Goal: Browse casually

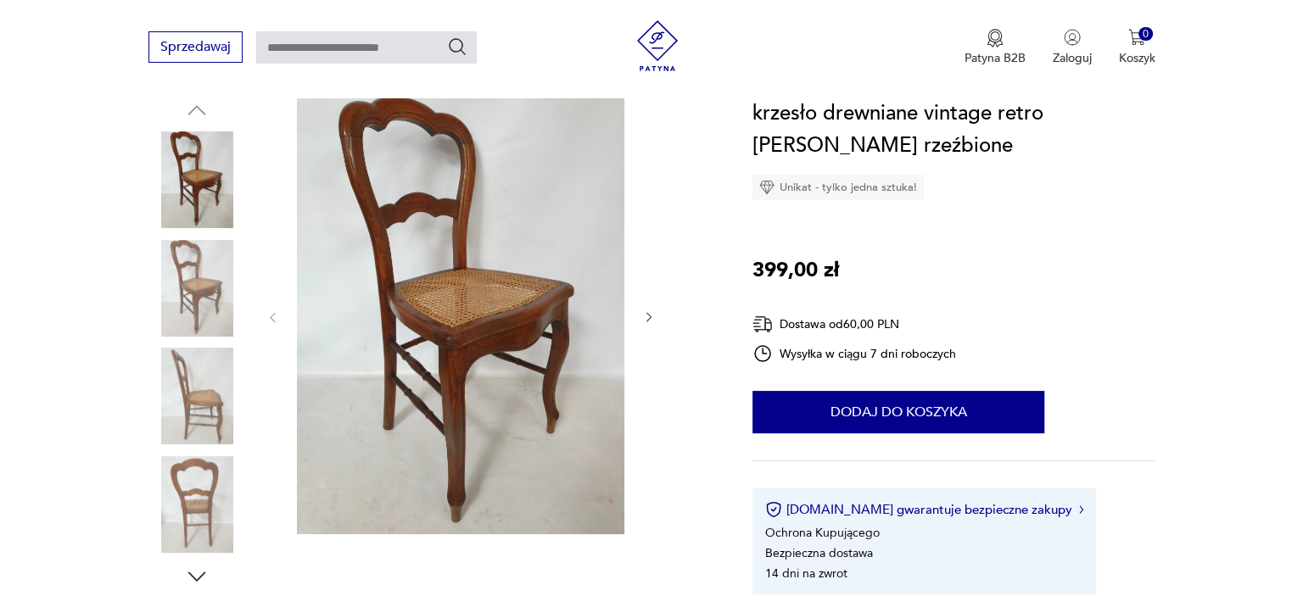
scroll to position [254, 0]
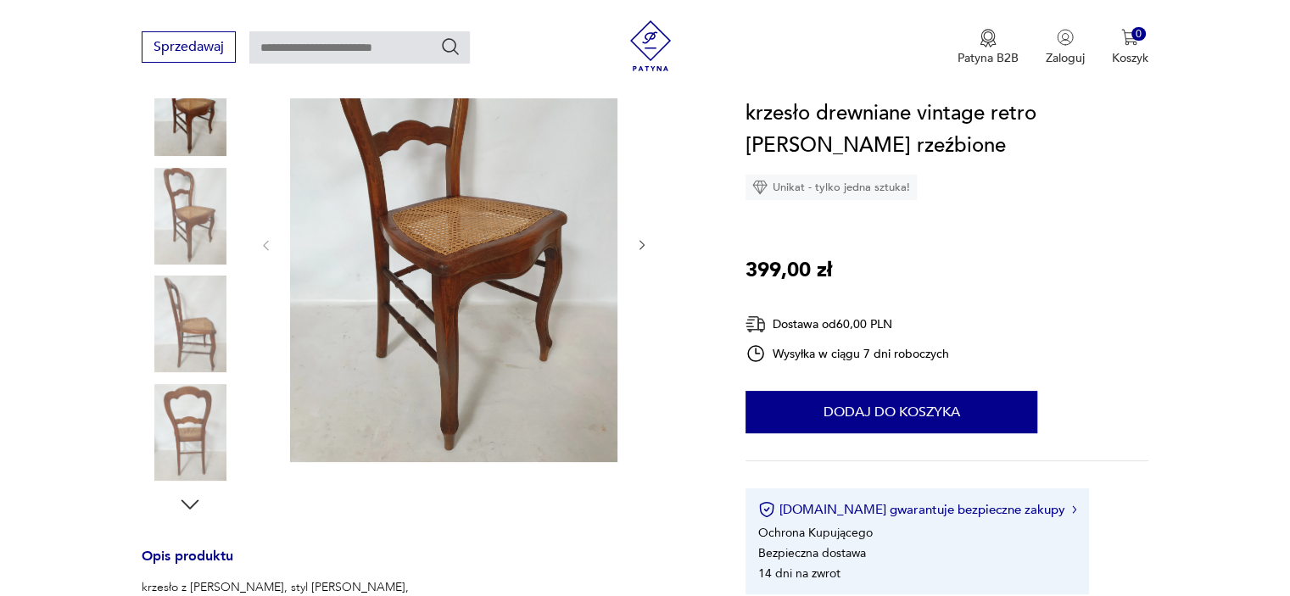
click at [198, 314] on img at bounding box center [190, 324] width 97 height 97
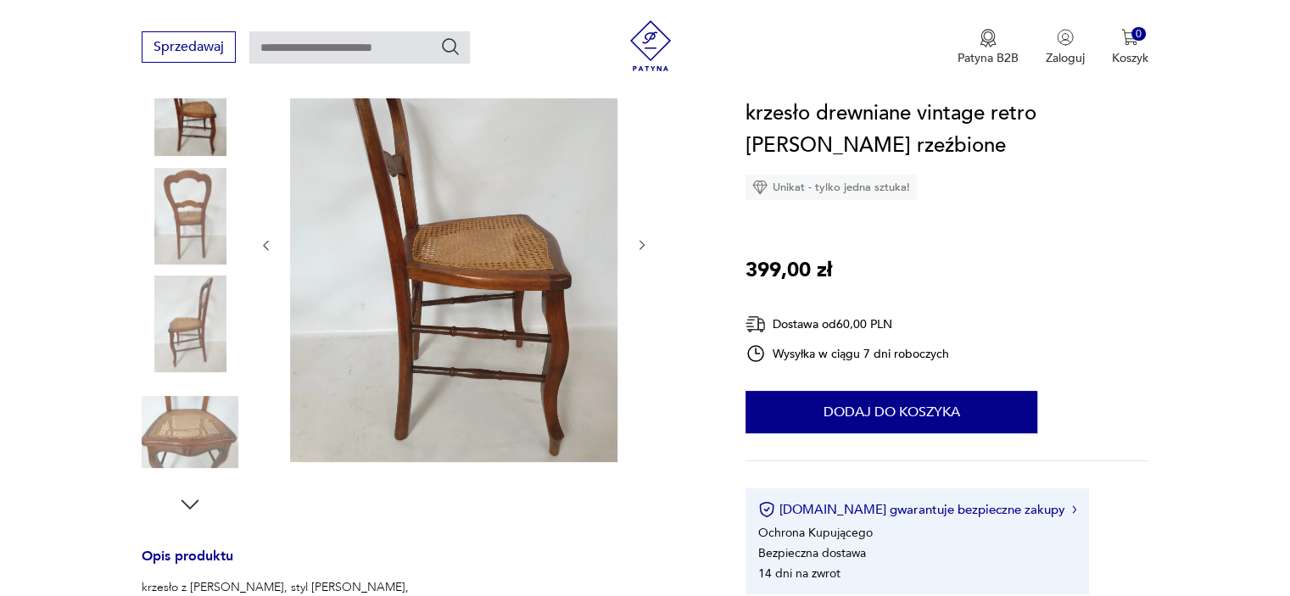
click at [539, 264] on img at bounding box center [453, 243] width 327 height 437
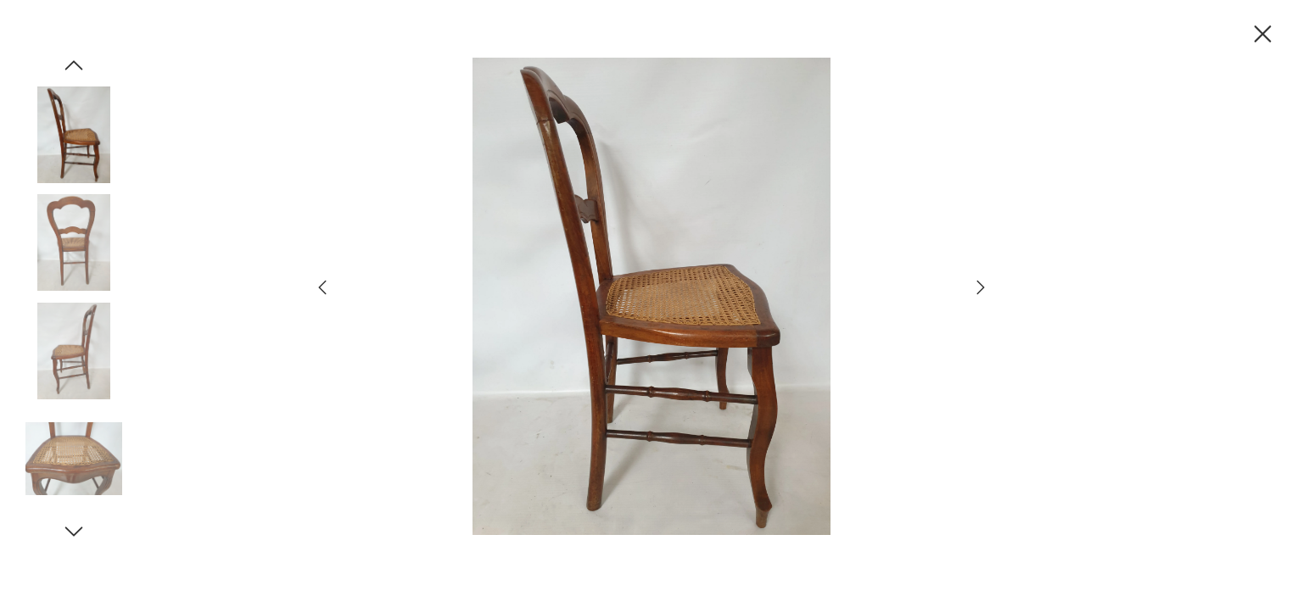
click at [651, 223] on img at bounding box center [651, 296] width 604 height 477
click at [681, 295] on img at bounding box center [651, 296] width 604 height 477
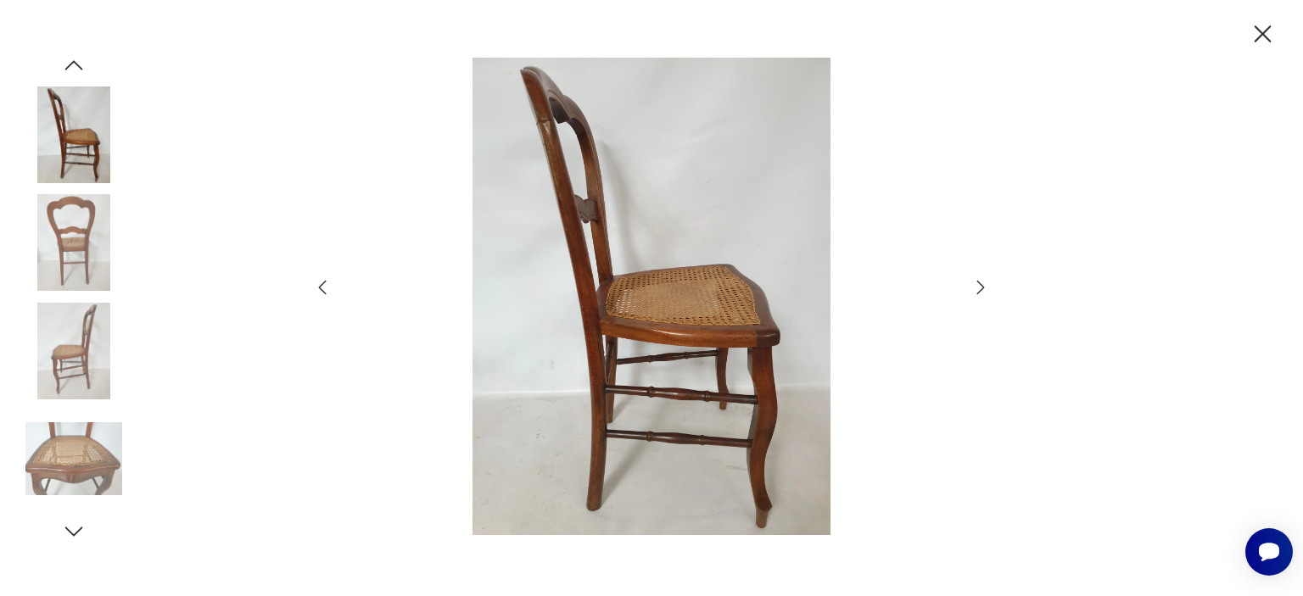
click at [681, 295] on img at bounding box center [651, 296] width 604 height 477
click at [987, 282] on icon "button" at bounding box center [980, 287] width 20 height 20
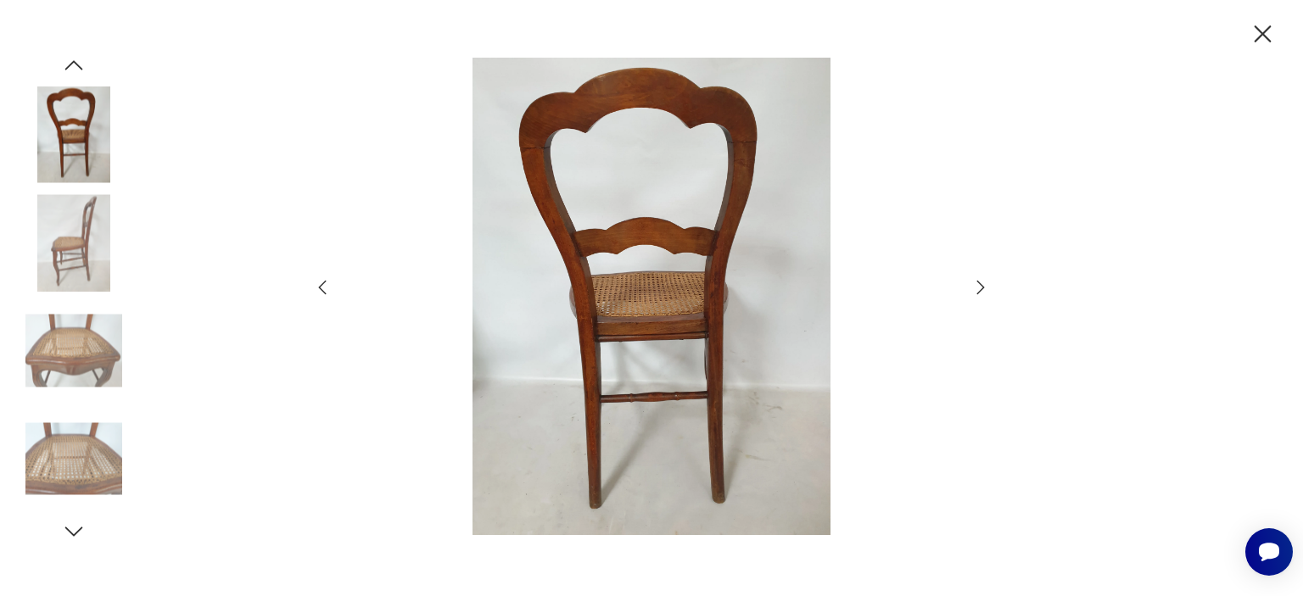
click at [987, 282] on icon "button" at bounding box center [980, 287] width 20 height 20
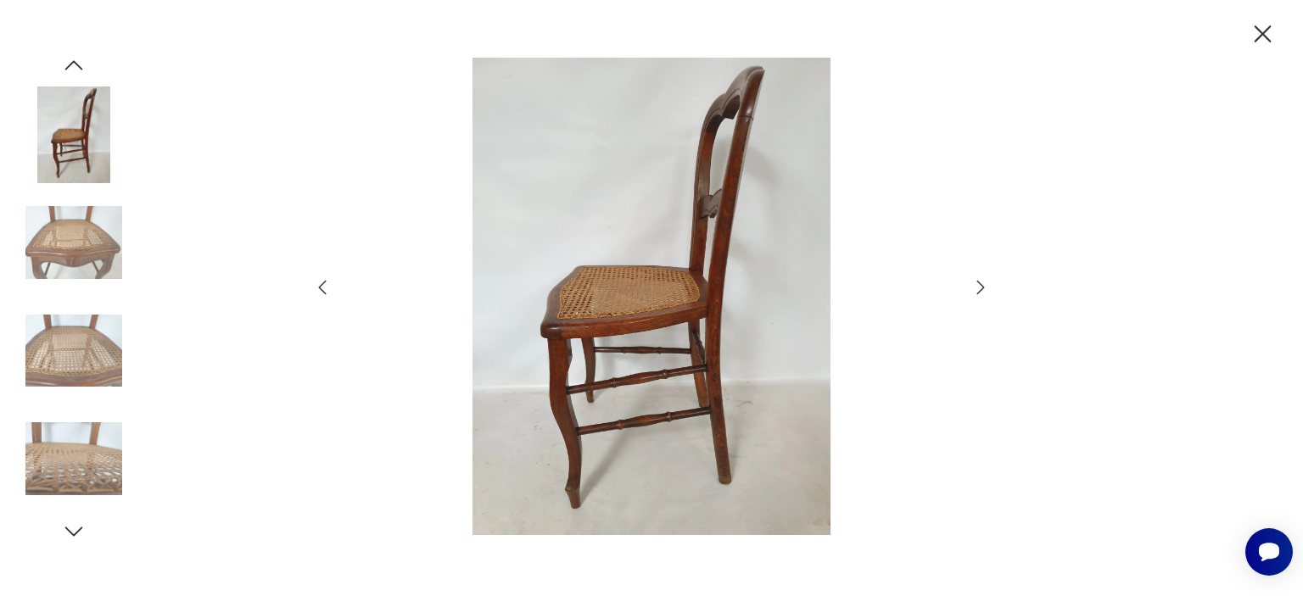
click at [987, 282] on icon "button" at bounding box center [980, 287] width 20 height 20
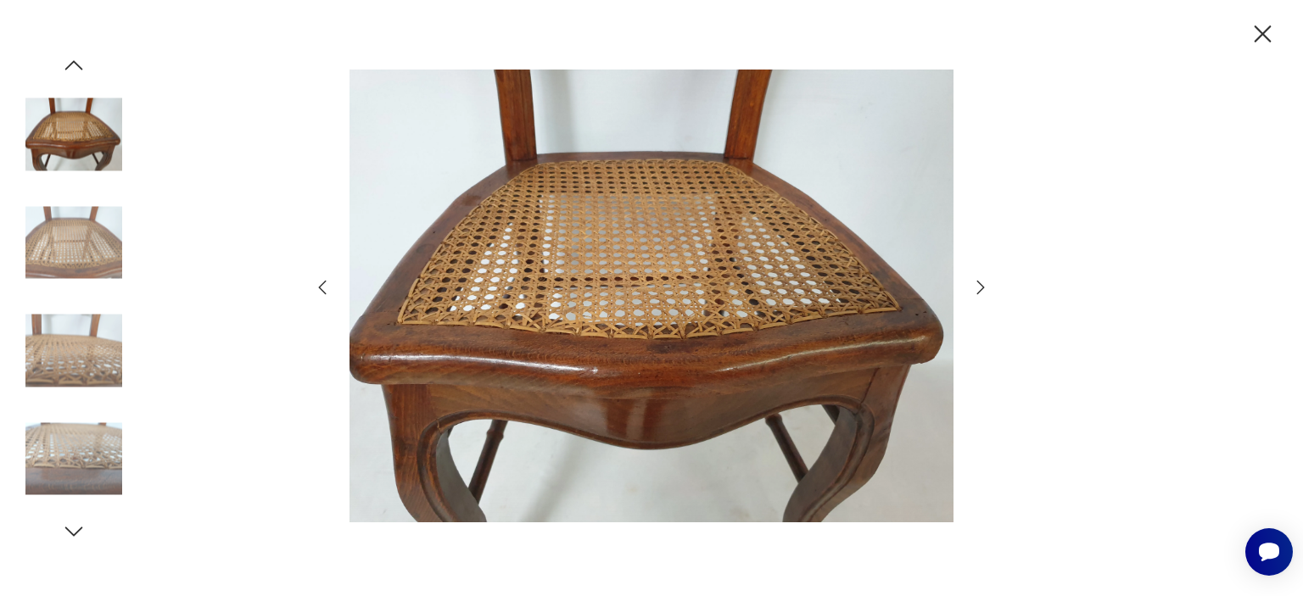
click at [987, 291] on icon "button" at bounding box center [980, 287] width 20 height 20
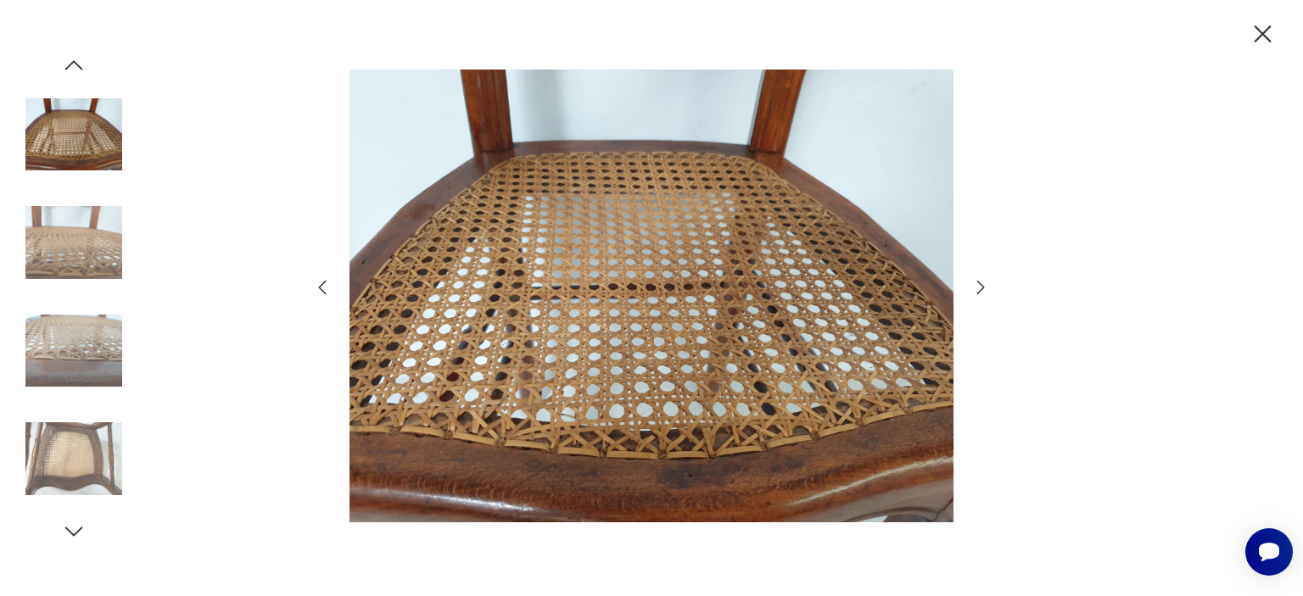
click at [987, 291] on icon "button" at bounding box center [980, 287] width 20 height 20
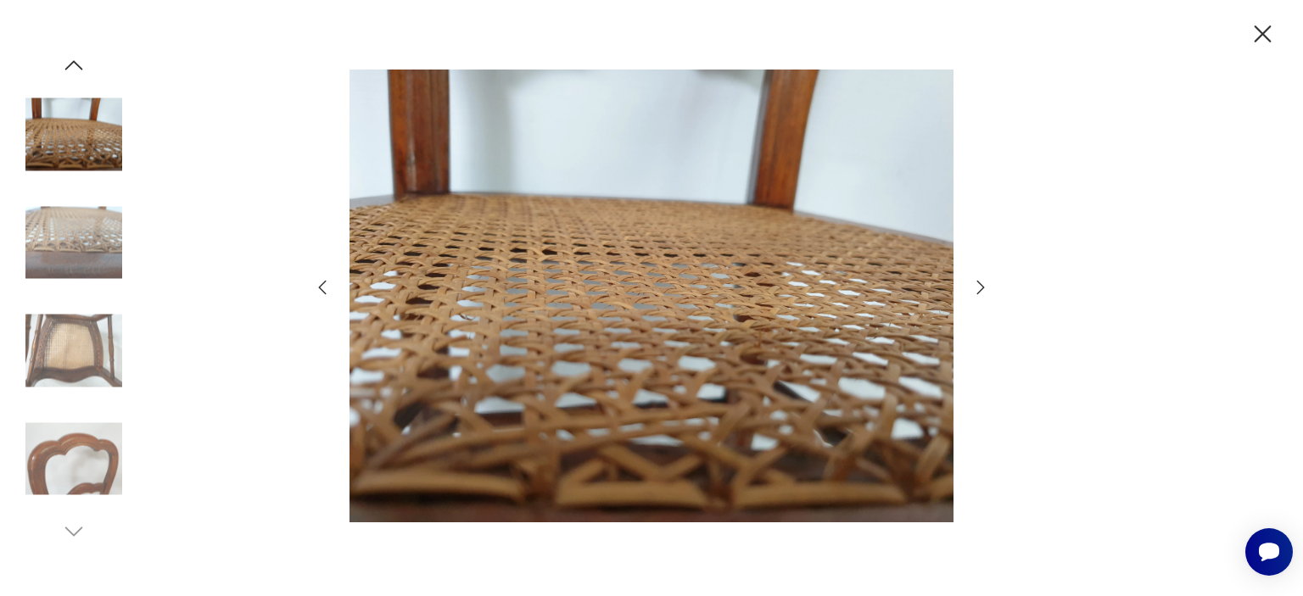
click at [987, 291] on icon "button" at bounding box center [980, 287] width 20 height 20
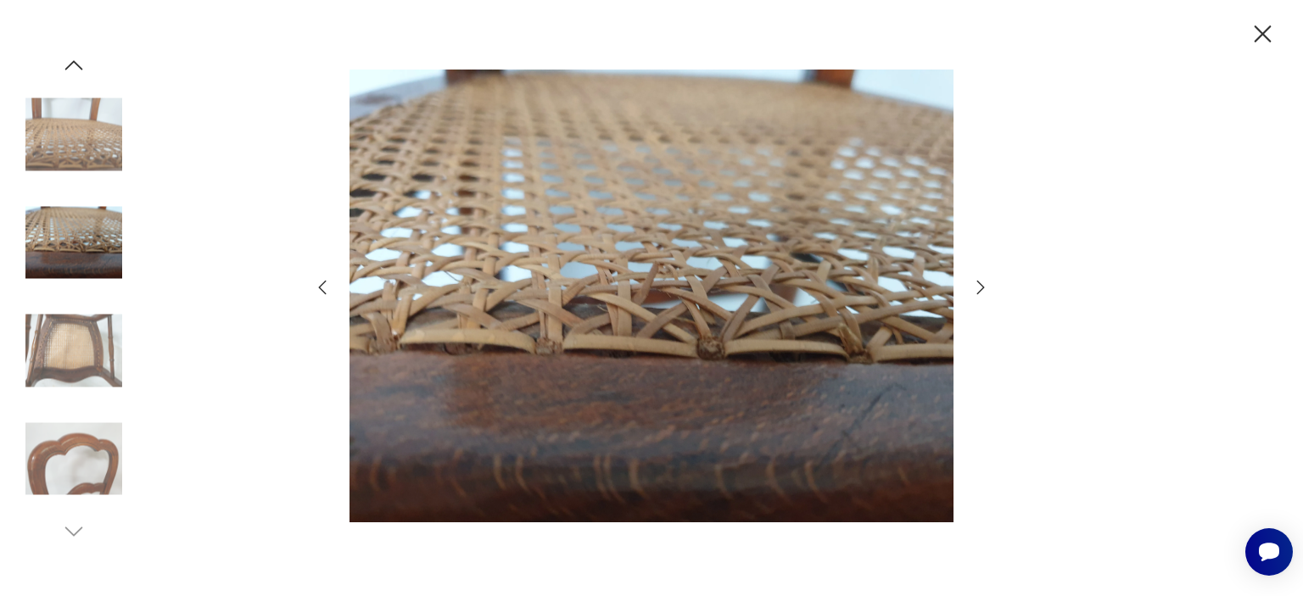
click at [987, 291] on icon "button" at bounding box center [980, 287] width 20 height 20
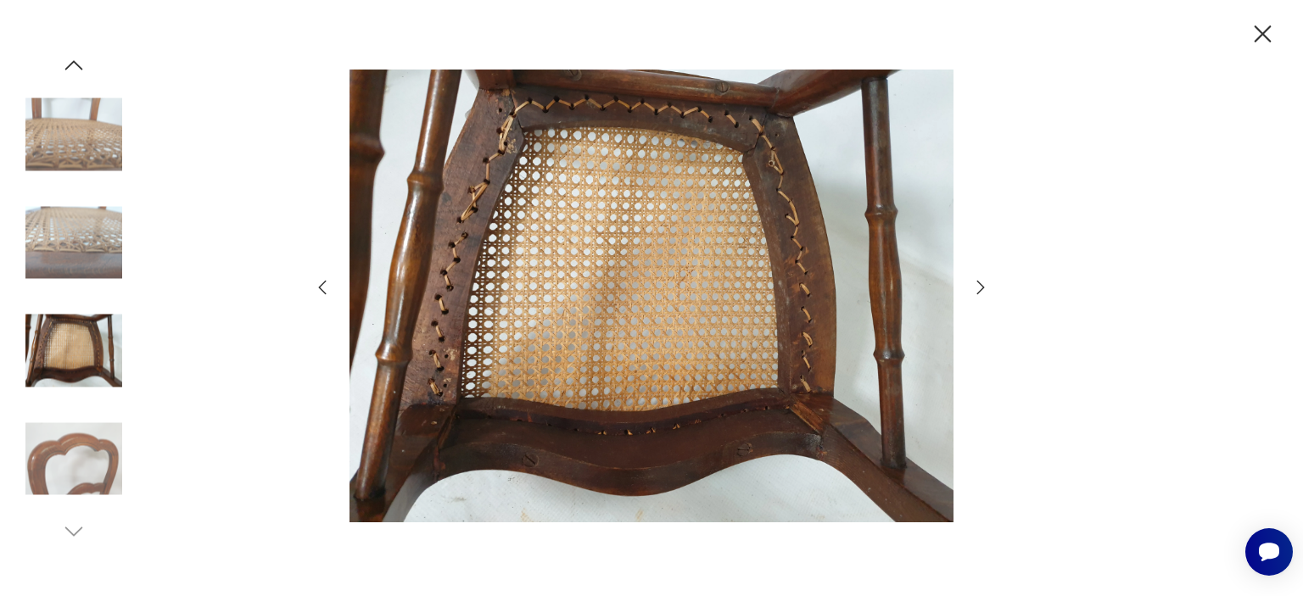
click at [987, 291] on icon "button" at bounding box center [980, 287] width 20 height 20
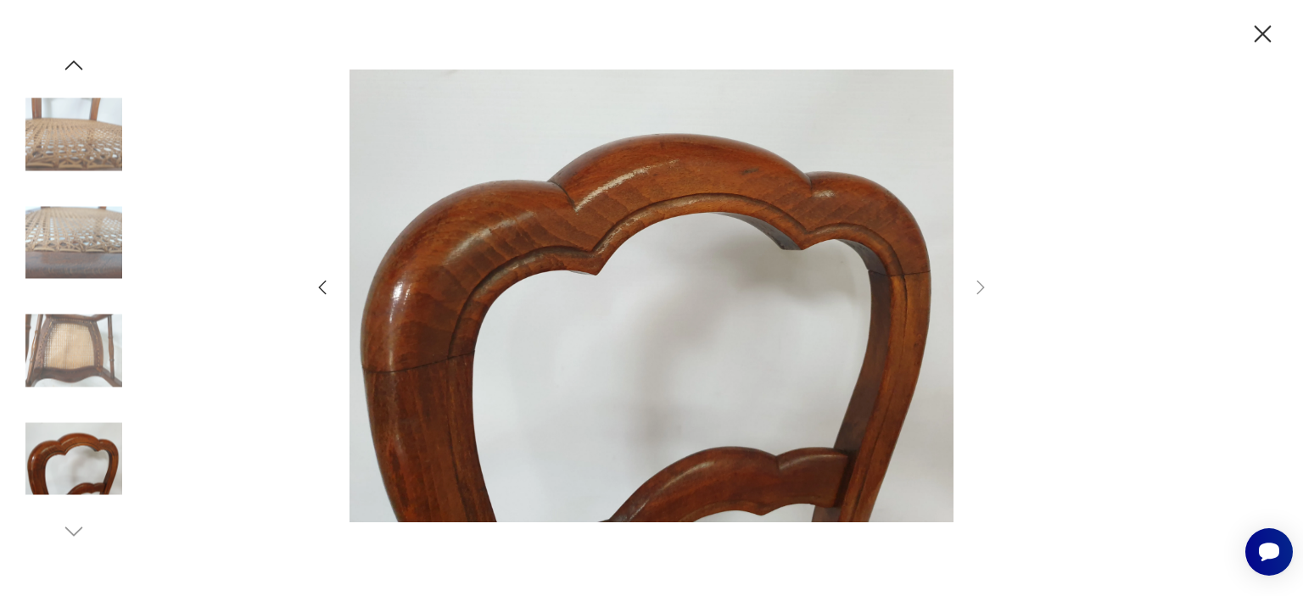
click at [109, 140] on img at bounding box center [73, 135] width 97 height 97
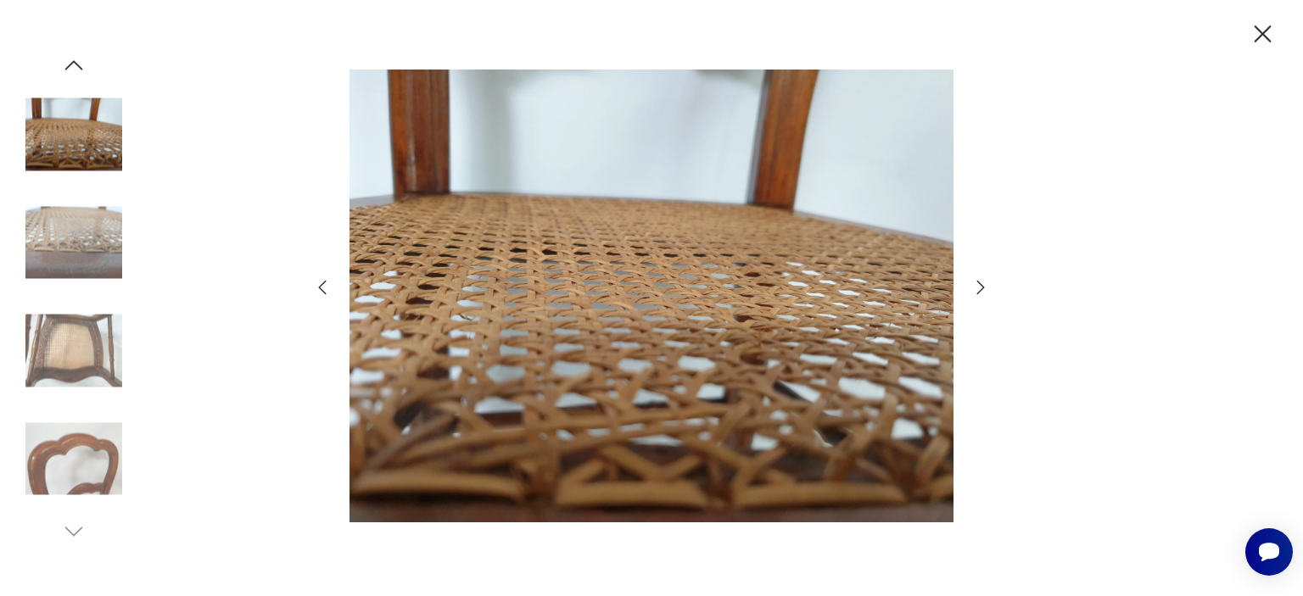
click at [1252, 22] on icon "button" at bounding box center [1263, 35] width 30 height 30
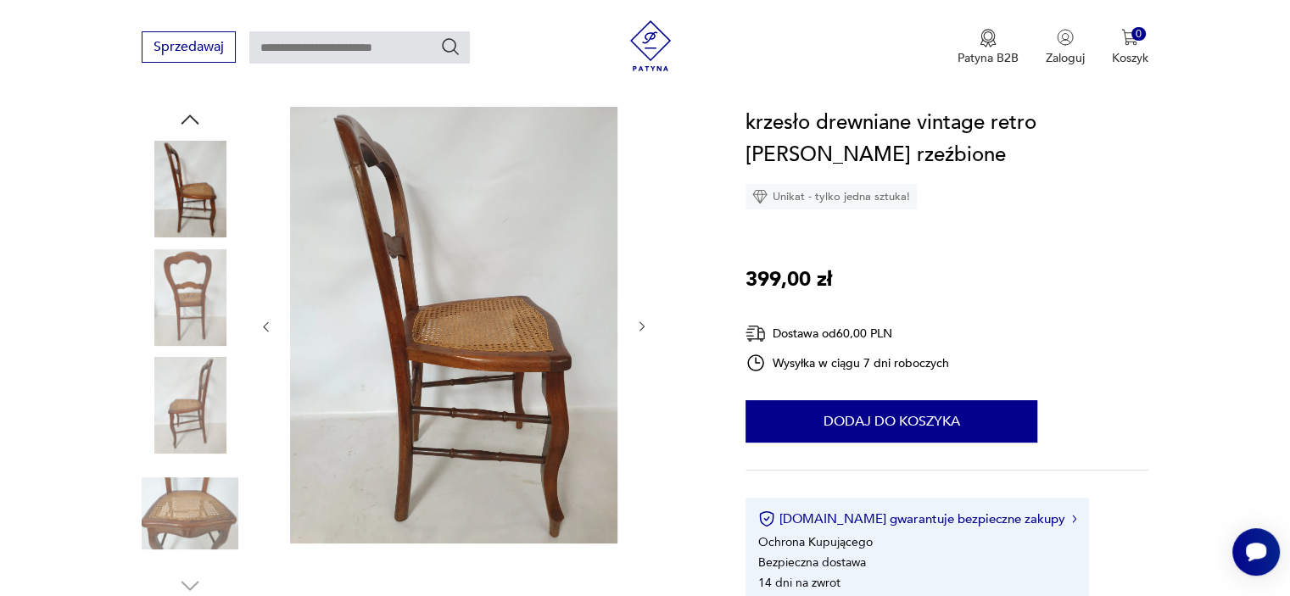
scroll to position [170, 0]
